Goal: Transaction & Acquisition: Purchase product/service

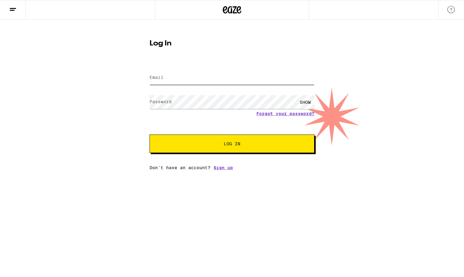
type input "[PERSON_NAME][EMAIL_ADDRESS][PERSON_NAME][DOMAIN_NAME]"
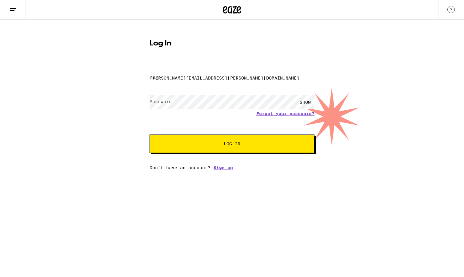
click at [197, 138] on button "Log In" at bounding box center [231, 144] width 165 height 18
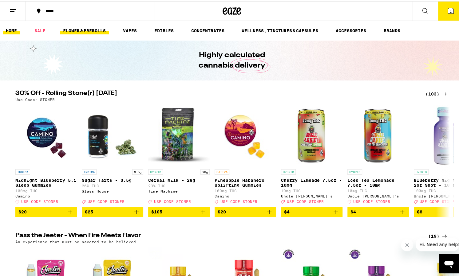
click at [67, 28] on link "FLOWER & PREROLLS" at bounding box center [84, 29] width 49 height 7
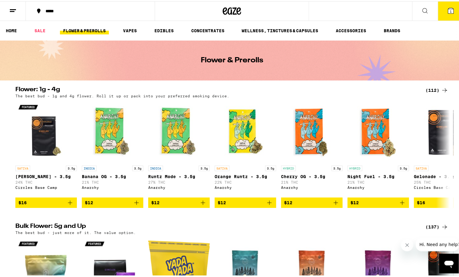
click at [443, 87] on icon at bounding box center [444, 89] width 7 height 7
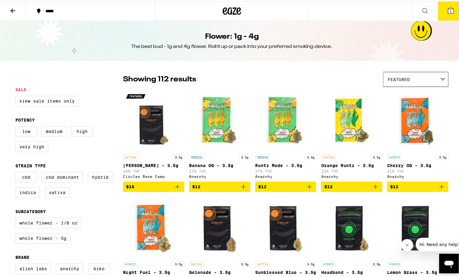
click at [429, 81] on div "Featured" at bounding box center [416, 78] width 65 height 14
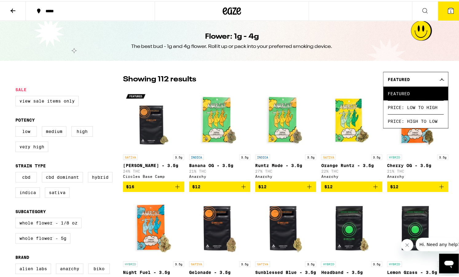
click at [245, 75] on div "Showing 112 results Featured Featured Price: Low to High Price: High to Low" at bounding box center [285, 78] width 325 height 15
click at [391, 50] on div "Flower: 1g - 4g The best bud - 1g and 4g flower. Roll it up or pack into your p…" at bounding box center [232, 40] width 464 height 40
click at [404, 113] on span "Price: Low to High" at bounding box center [416, 106] width 56 height 14
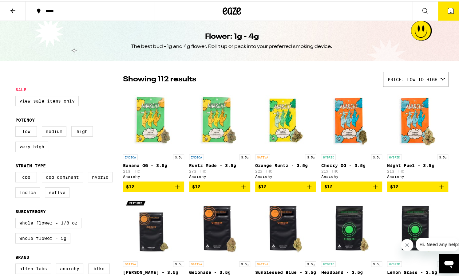
click at [26, 196] on label "Indica" at bounding box center [27, 191] width 25 height 10
click at [17, 172] on input "Indica" at bounding box center [17, 172] width 0 height 0
checkbox input "true"
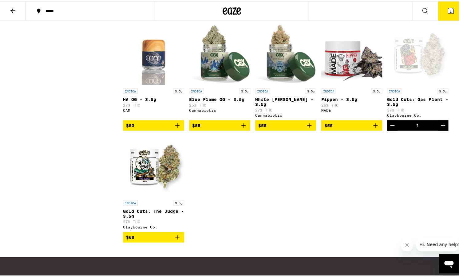
scroll to position [738, 0]
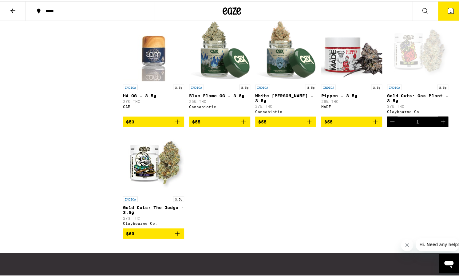
click at [390, 121] on icon "Decrement" at bounding box center [392, 121] width 4 height 0
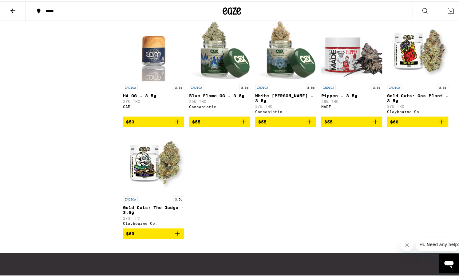
click at [373, 125] on icon "Add to bag" at bounding box center [375, 120] width 7 height 7
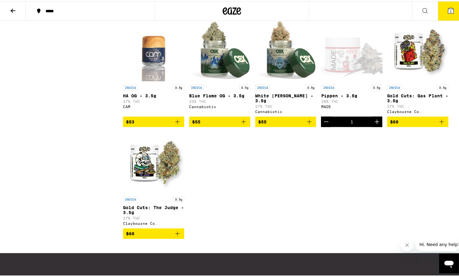
click at [174, 125] on icon "Add to bag" at bounding box center [177, 120] width 7 height 7
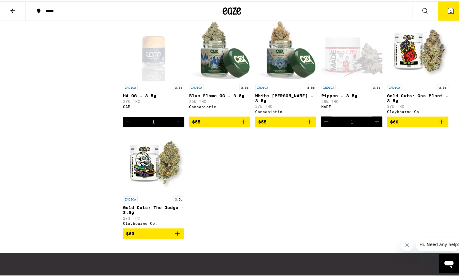
click at [125, 125] on icon "Decrement" at bounding box center [128, 120] width 7 height 7
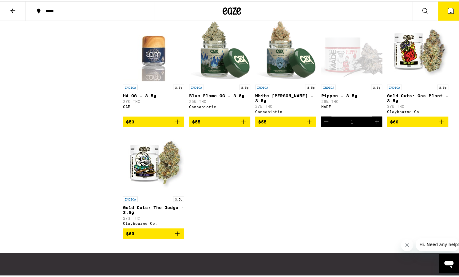
click at [174, 237] on icon "Add to bag" at bounding box center [177, 232] width 7 height 7
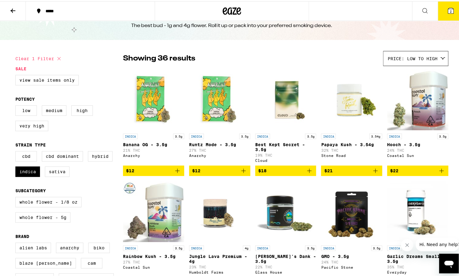
scroll to position [0, 0]
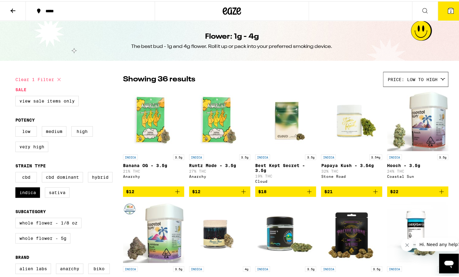
click at [448, 11] on icon at bounding box center [451, 10] width 6 height 6
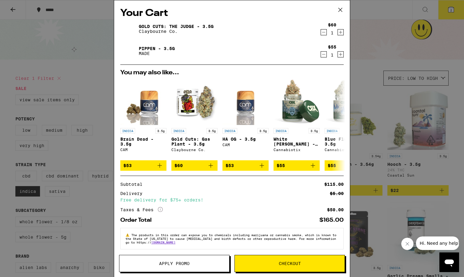
click at [302, 265] on span "Checkout" at bounding box center [290, 264] width 110 height 4
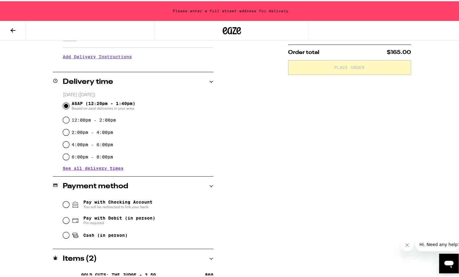
scroll to position [155, 0]
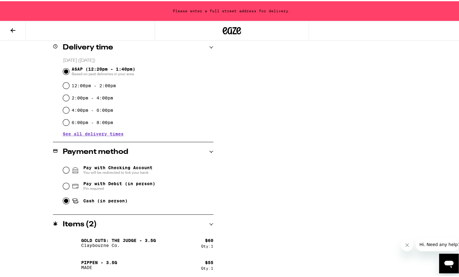
click at [63, 199] on input "Cash (in person)" at bounding box center [66, 200] width 6 height 6
radio input "true"
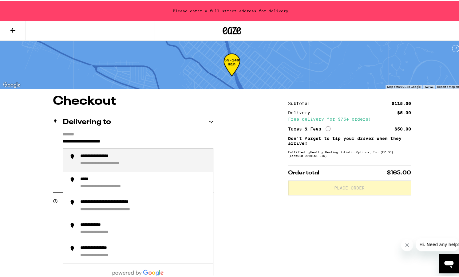
drag, startPoint x: 140, startPoint y: 137, endPoint x: 42, endPoint y: 117, distance: 100.4
click at [42, 117] on div "**********" at bounding box center [231, 263] width 443 height 339
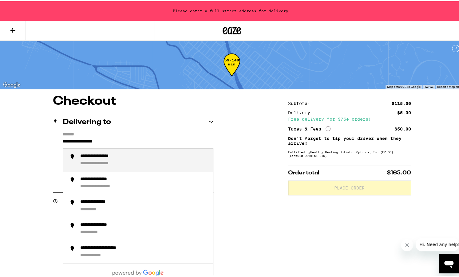
click at [97, 164] on div "**********" at bounding box center [105, 163] width 50 height 6
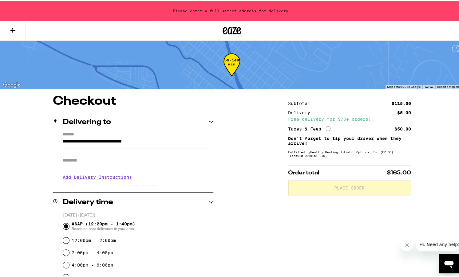
type input "**********"
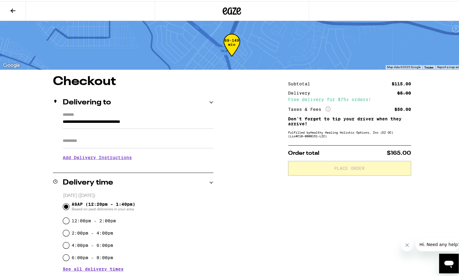
scroll to position [135, 0]
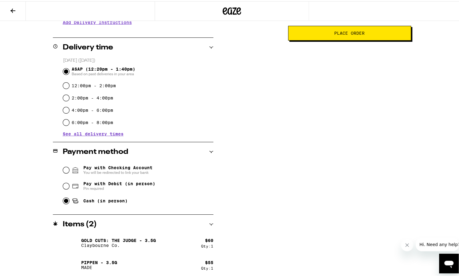
click at [358, 34] on span "Place Order" at bounding box center [349, 32] width 30 height 4
